Goal: Information Seeking & Learning: Learn about a topic

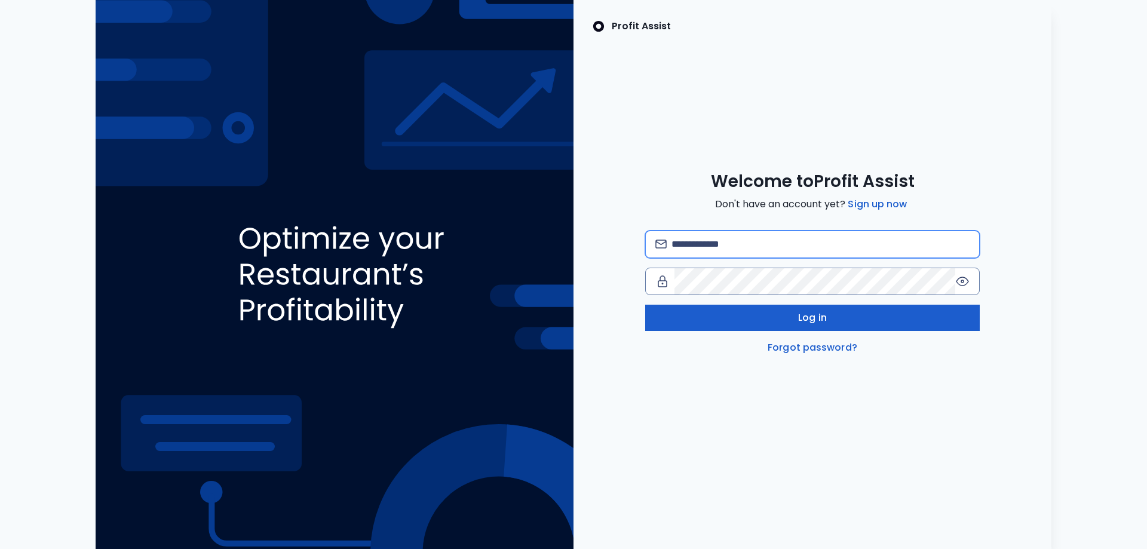
type input "**********"
click at [812, 324] on span "Log in" at bounding box center [812, 318] width 29 height 14
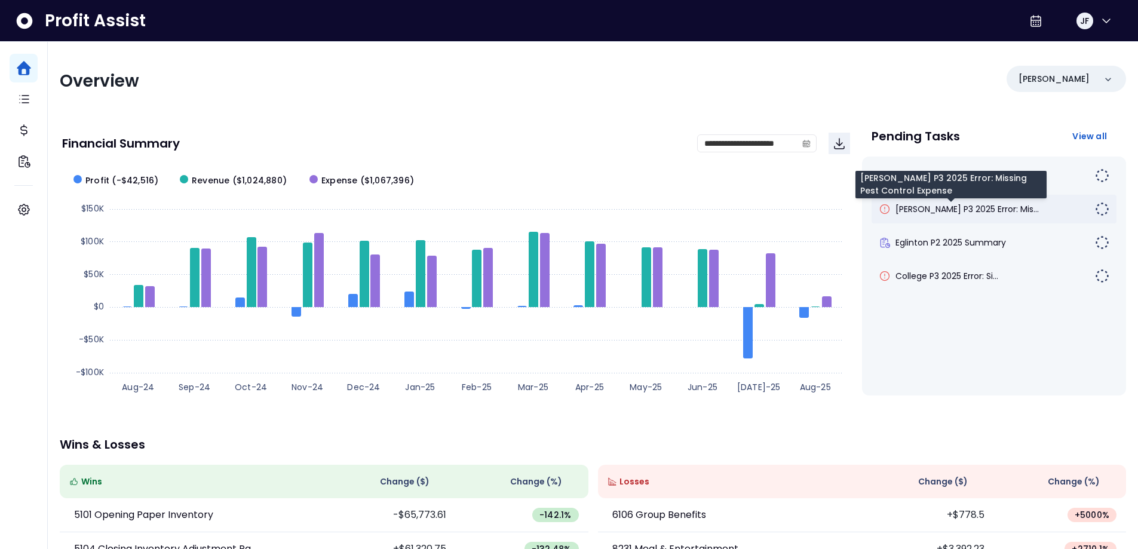
click at [949, 209] on span "[PERSON_NAME] P3 2025 Error: Mis..." at bounding box center [966, 209] width 143 height 12
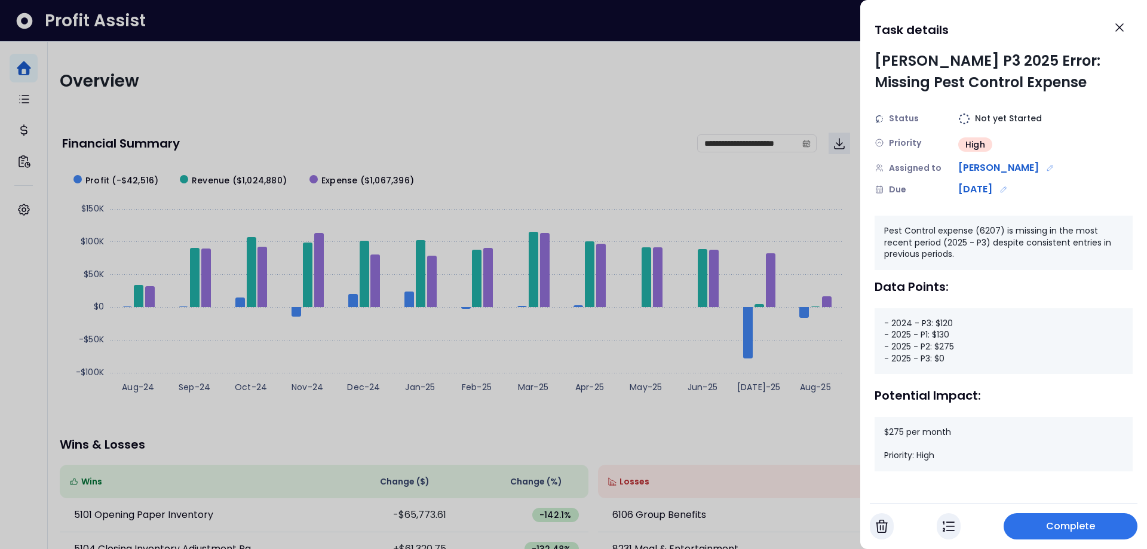
scroll to position [2, 0]
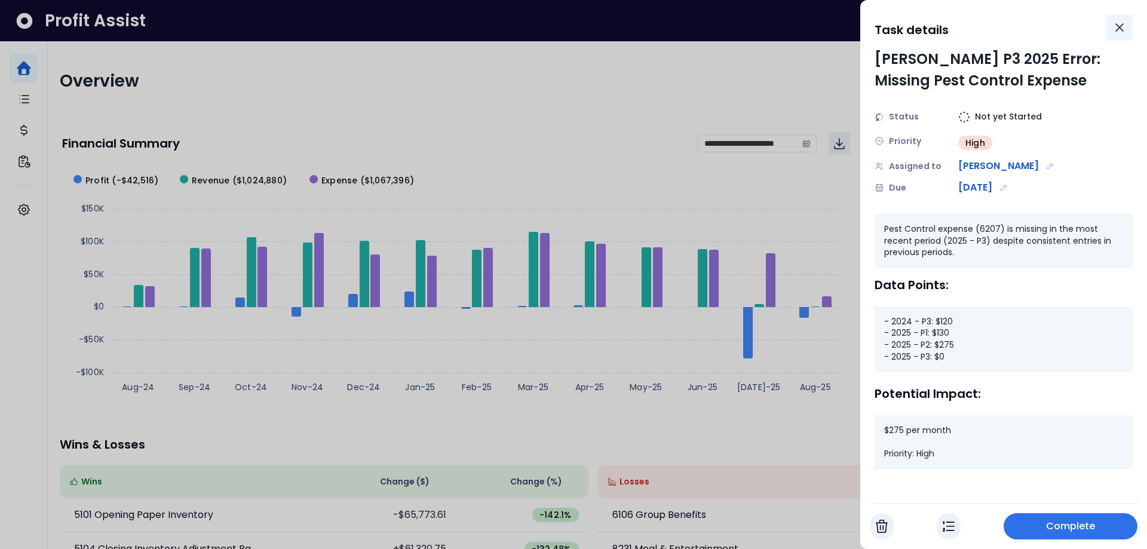
click at [1122, 29] on icon "Close" at bounding box center [1119, 27] width 7 height 7
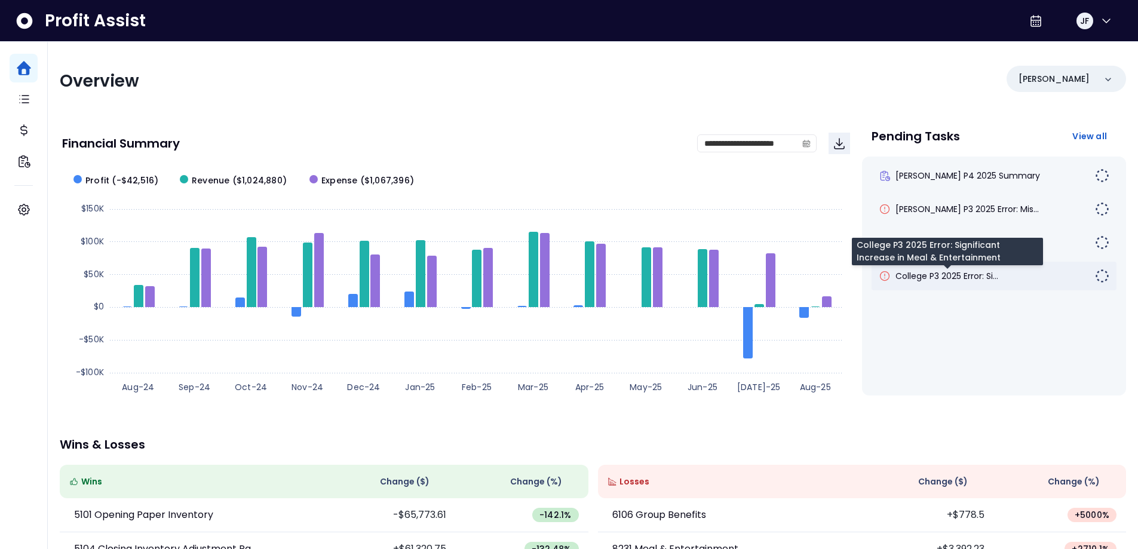
click at [961, 274] on span "College P3 2025 Error: Si..." at bounding box center [946, 276] width 103 height 12
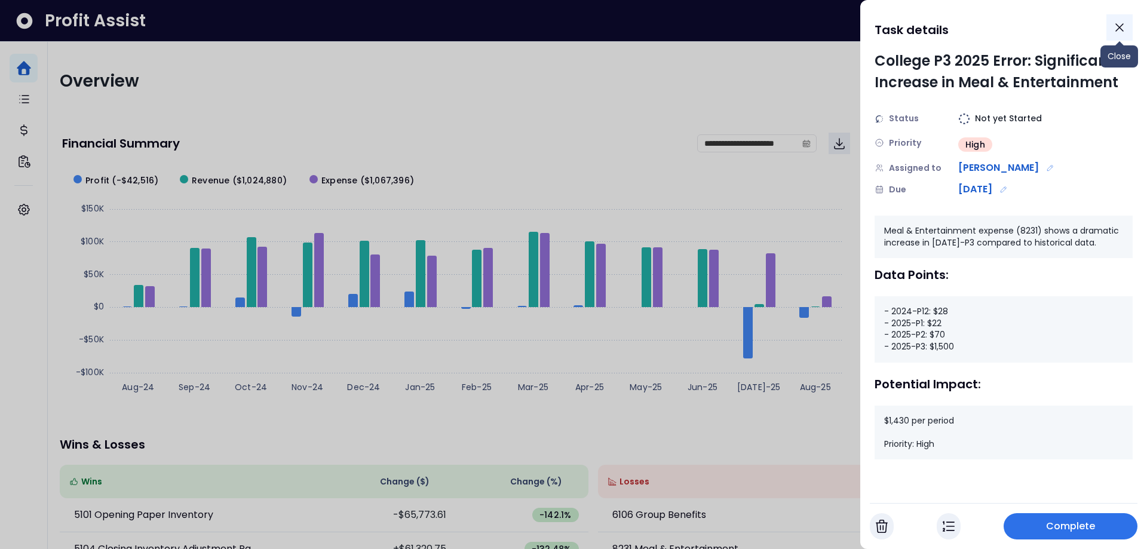
click at [1125, 30] on icon "Close" at bounding box center [1119, 27] width 14 height 14
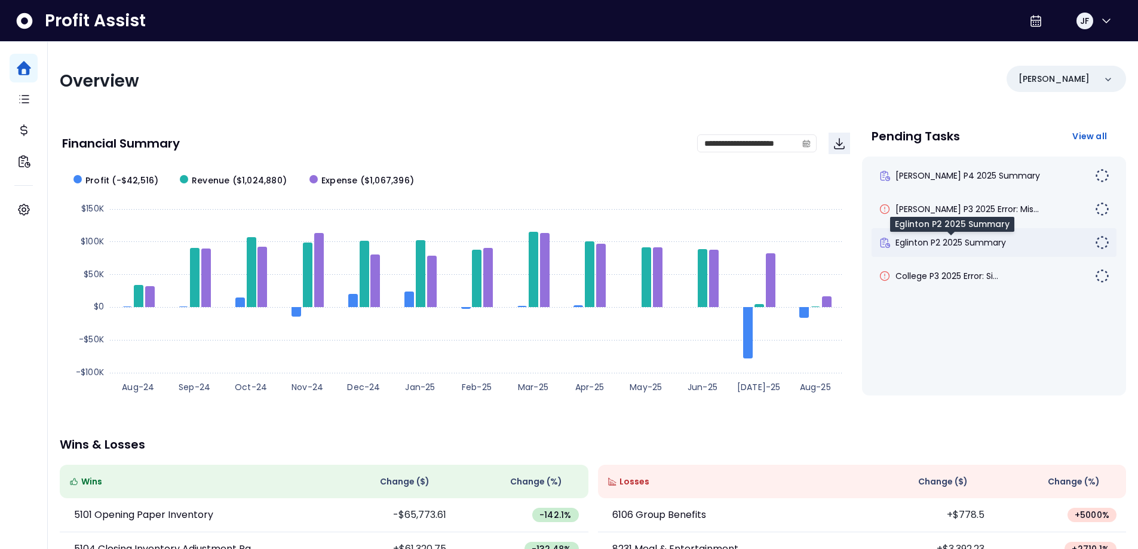
click at [968, 242] on span "Eglinton P2 2025 Summary" at bounding box center [950, 243] width 110 height 12
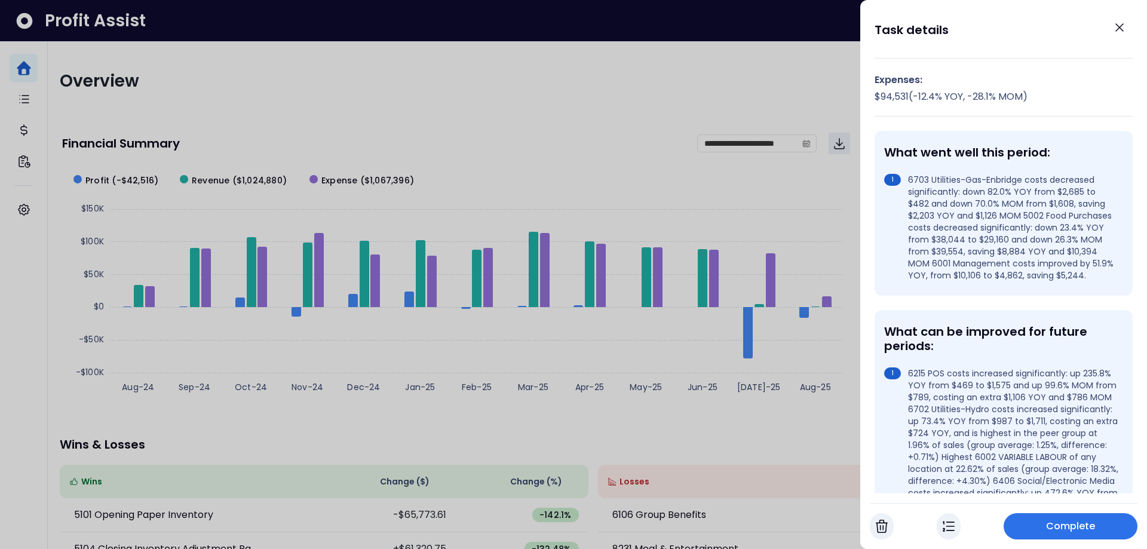
scroll to position [239, 0]
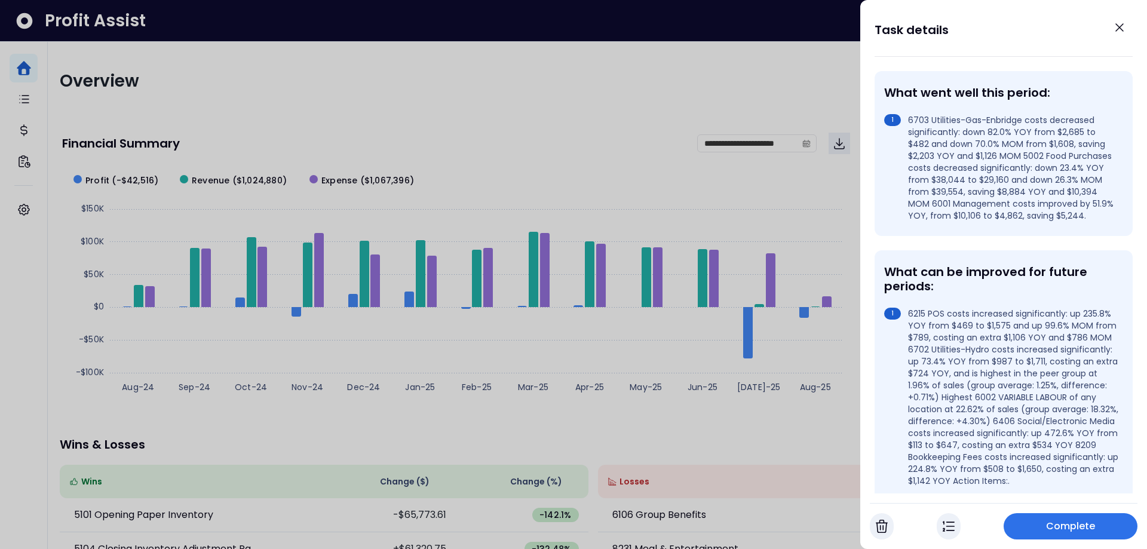
click at [987, 236] on div "What went well this period: 6703 Utilities-Gas-Enbridge costs decreased signifi…" at bounding box center [1003, 153] width 258 height 165
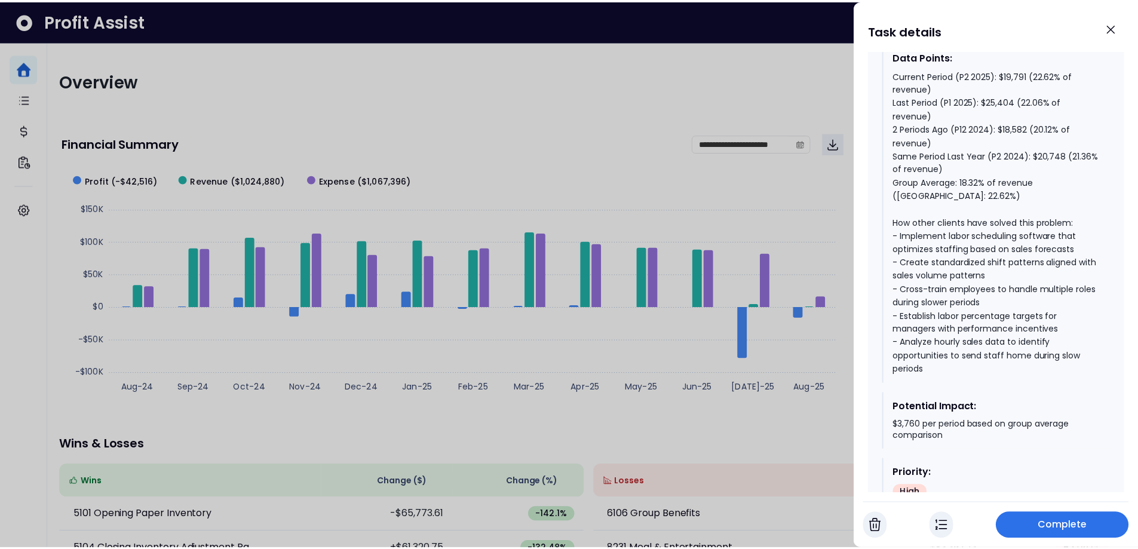
scroll to position [788, 0]
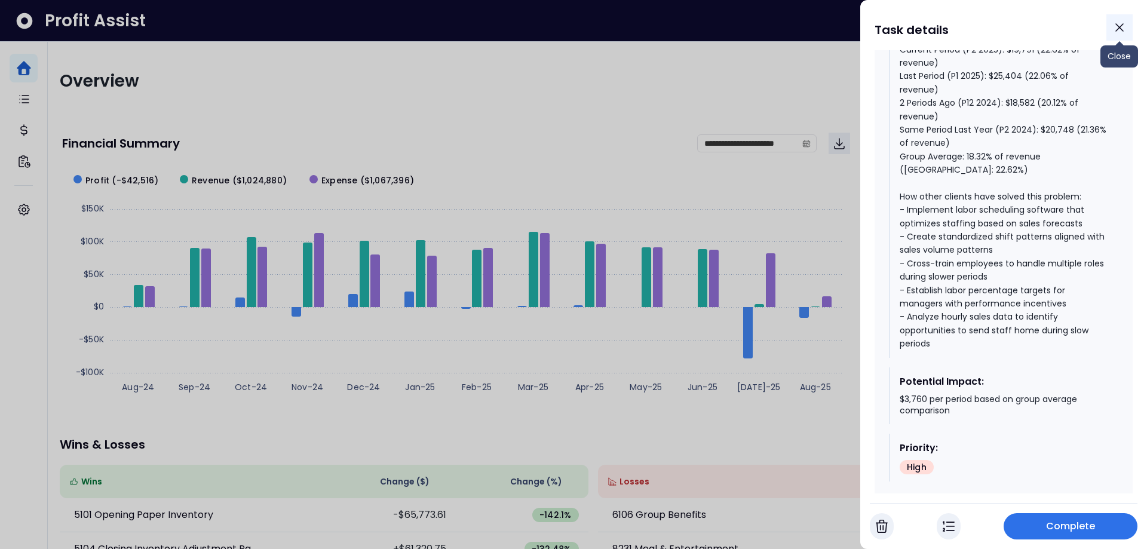
click at [1118, 26] on icon "Close" at bounding box center [1119, 27] width 7 height 7
